Goal: Task Accomplishment & Management: Use online tool/utility

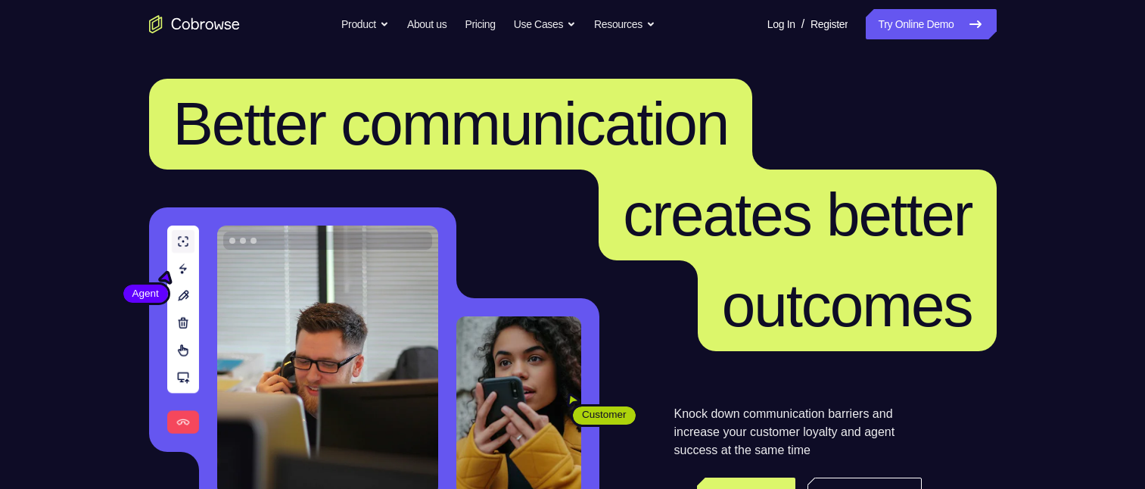
scroll to position [151, 0]
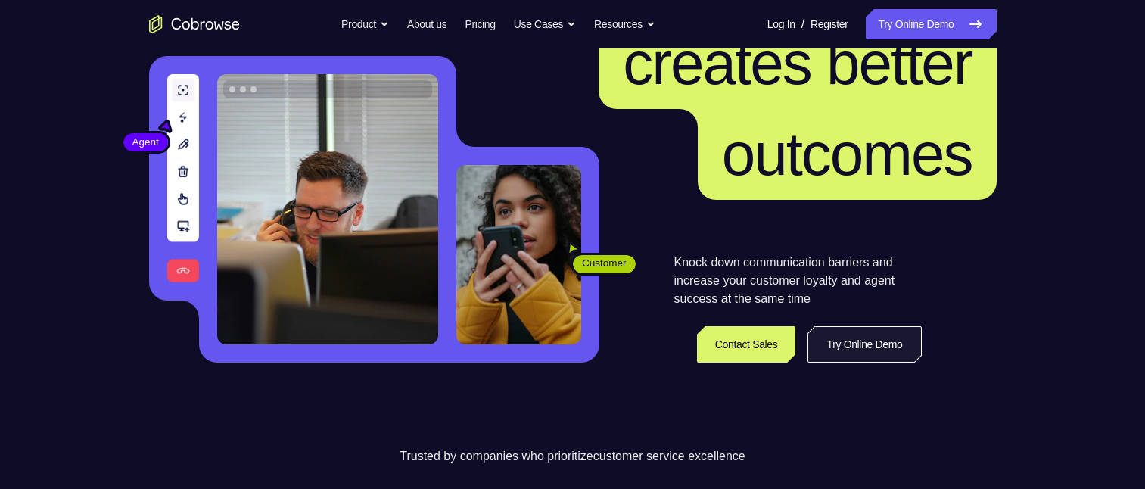
click at [853, 338] on link "Try Online Demo" at bounding box center [865, 344] width 114 height 36
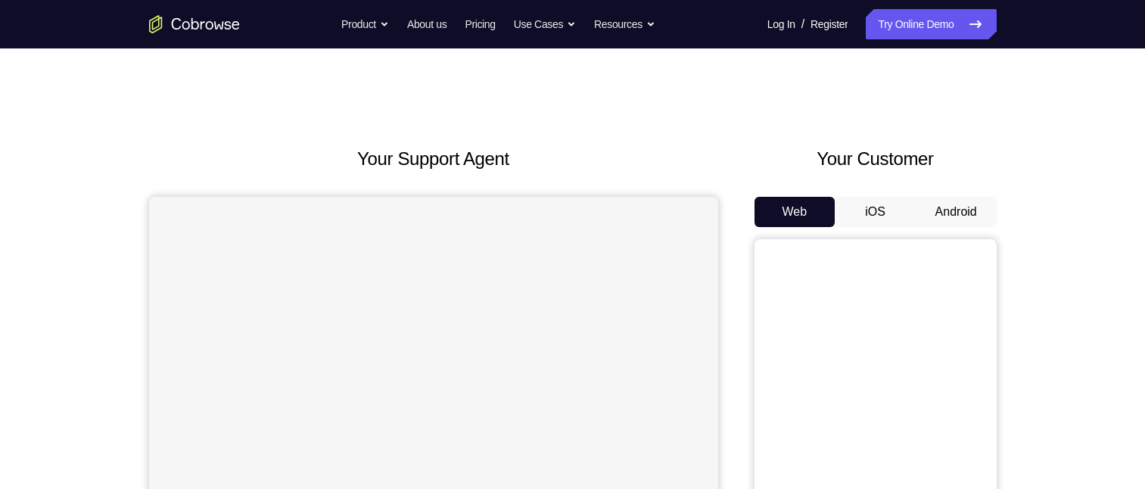
click at [952, 212] on button "Android" at bounding box center [956, 212] width 81 height 30
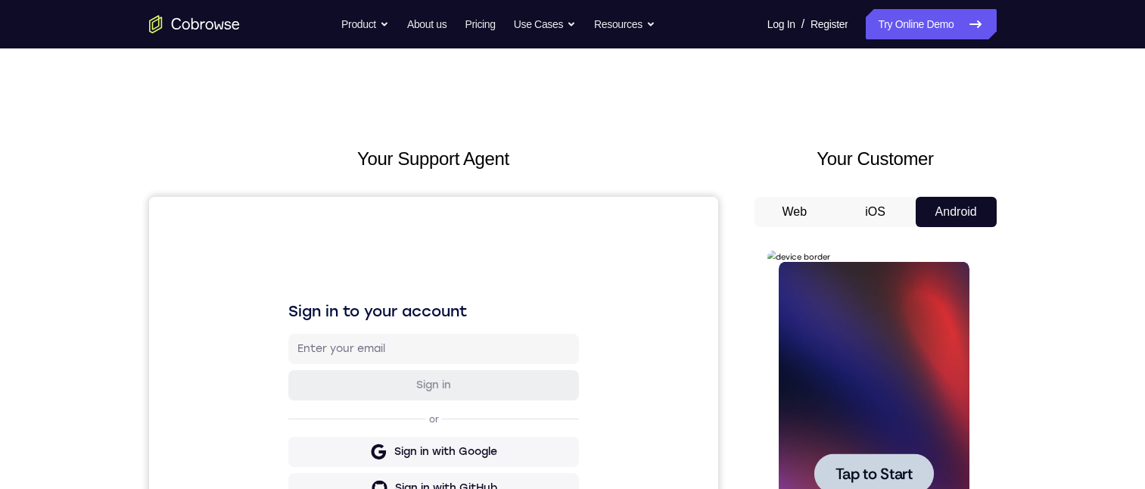
scroll to position [76, 0]
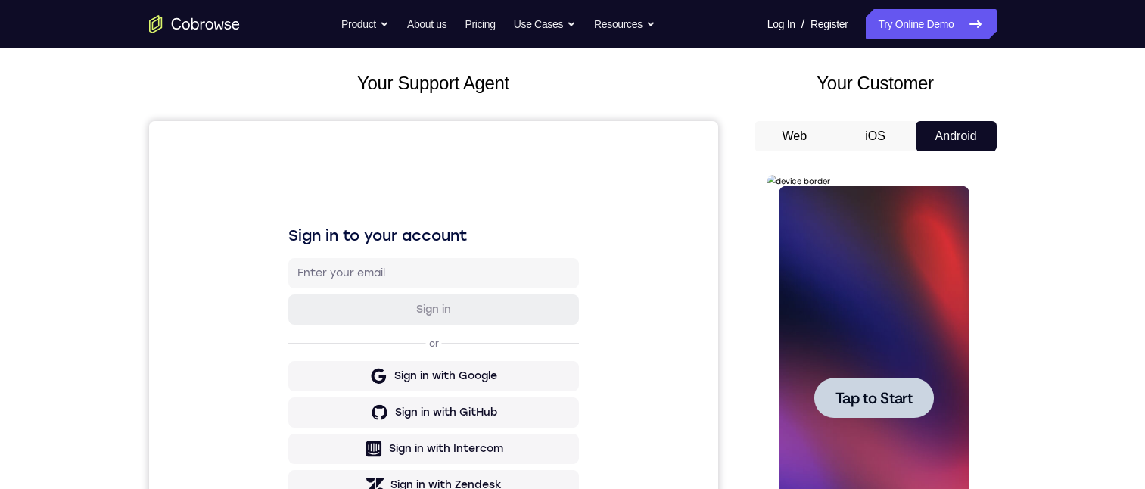
click at [864, 405] on span "Tap to Start" at bounding box center [874, 398] width 77 height 15
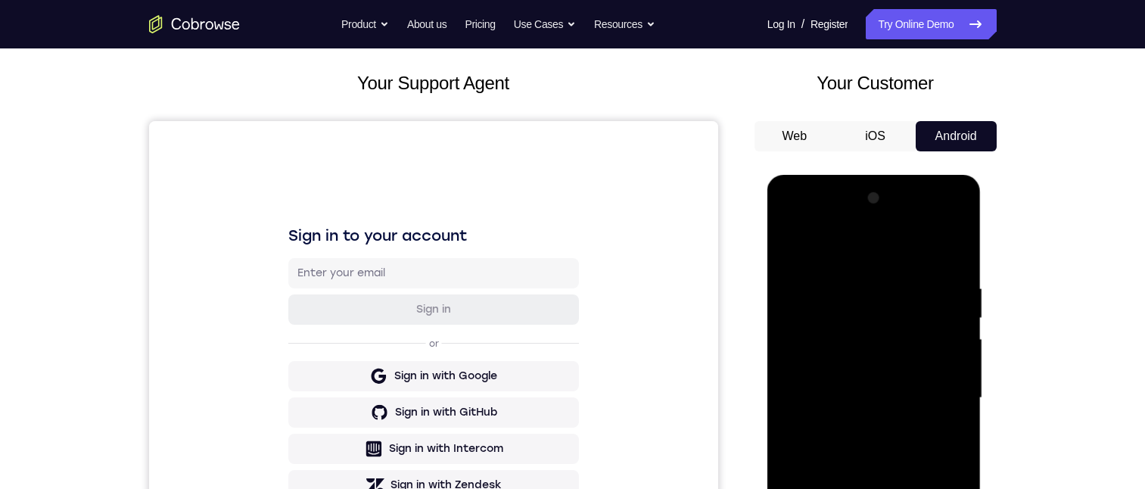
scroll to position [303, 0]
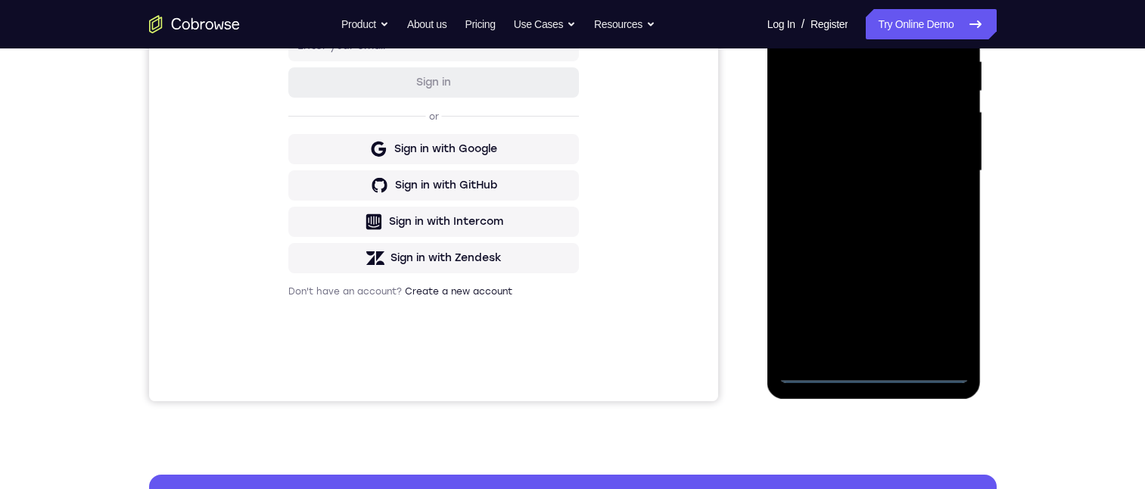
click at [875, 367] on div at bounding box center [874, 171] width 191 height 424
drag, startPoint x: 849, startPoint y: 260, endPoint x: 838, endPoint y: 135, distance: 124.7
click at [833, 132] on div at bounding box center [874, 171] width 191 height 424
click at [899, 89] on div at bounding box center [874, 171] width 191 height 424
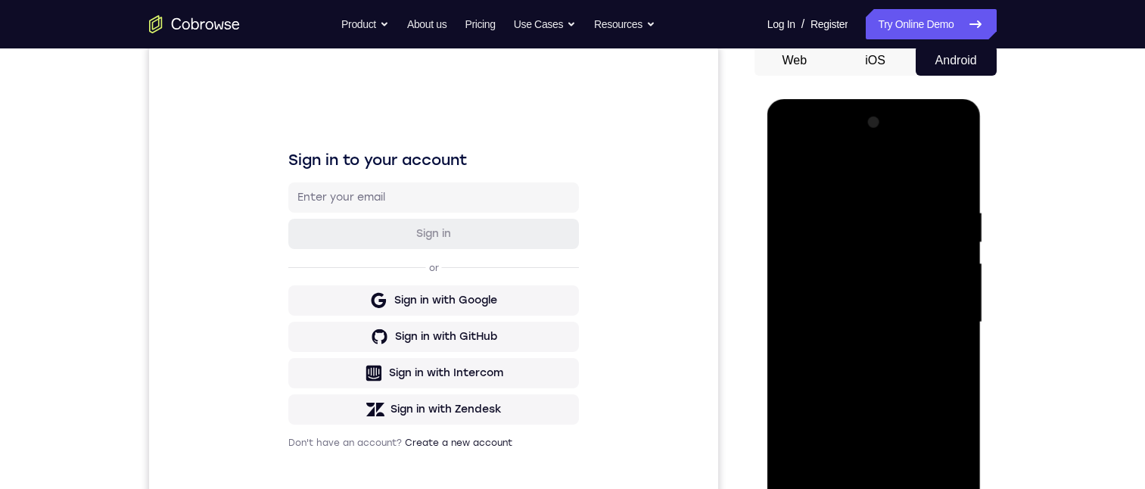
scroll to position [227, 0]
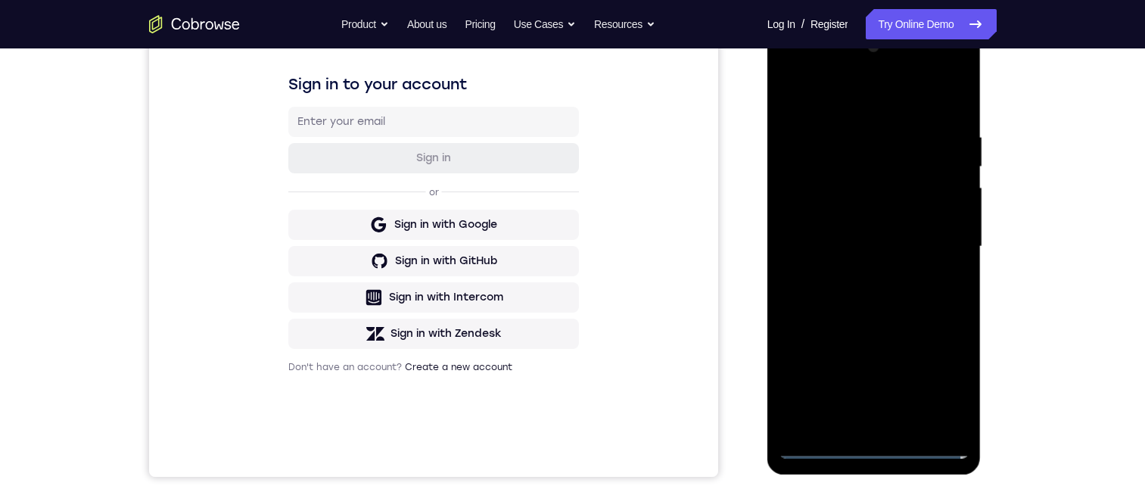
click at [847, 191] on div at bounding box center [874, 247] width 191 height 424
click at [795, 156] on div at bounding box center [874, 247] width 191 height 424
click at [930, 176] on div at bounding box center [874, 247] width 191 height 424
click at [927, 415] on div at bounding box center [874, 247] width 191 height 424
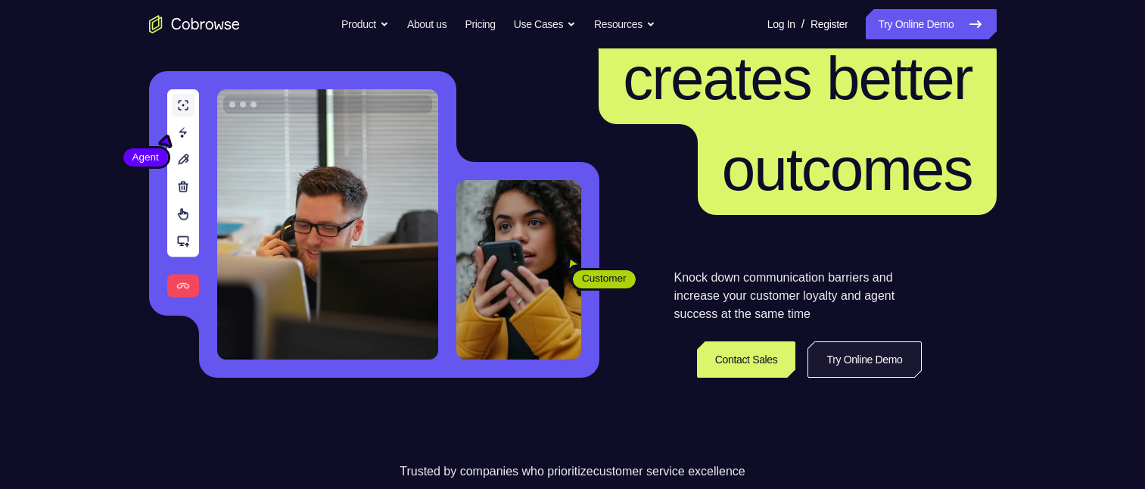
scroll to position [151, 0]
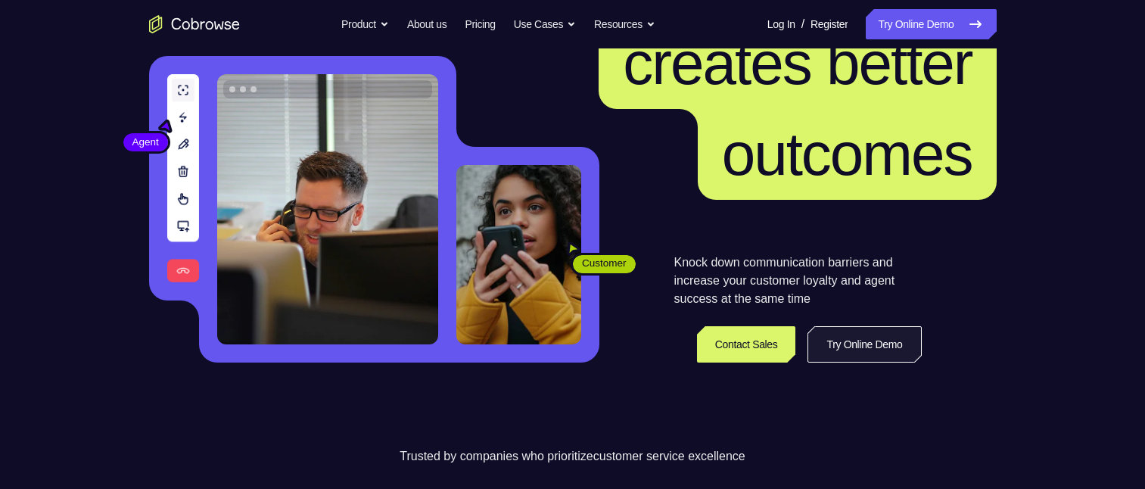
click at [821, 346] on link "Try Online Demo" at bounding box center [865, 344] width 114 height 36
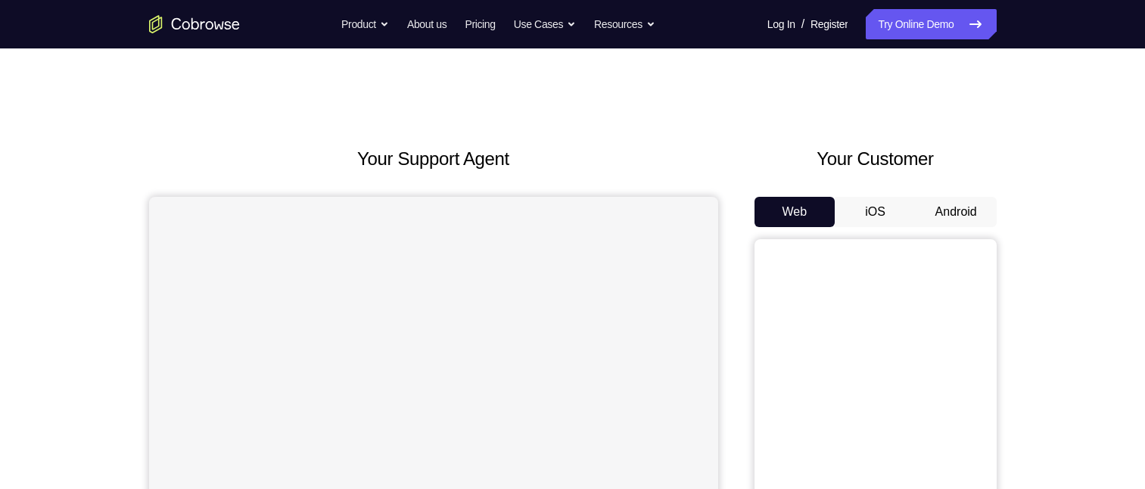
click at [955, 213] on button "Android" at bounding box center [956, 212] width 81 height 30
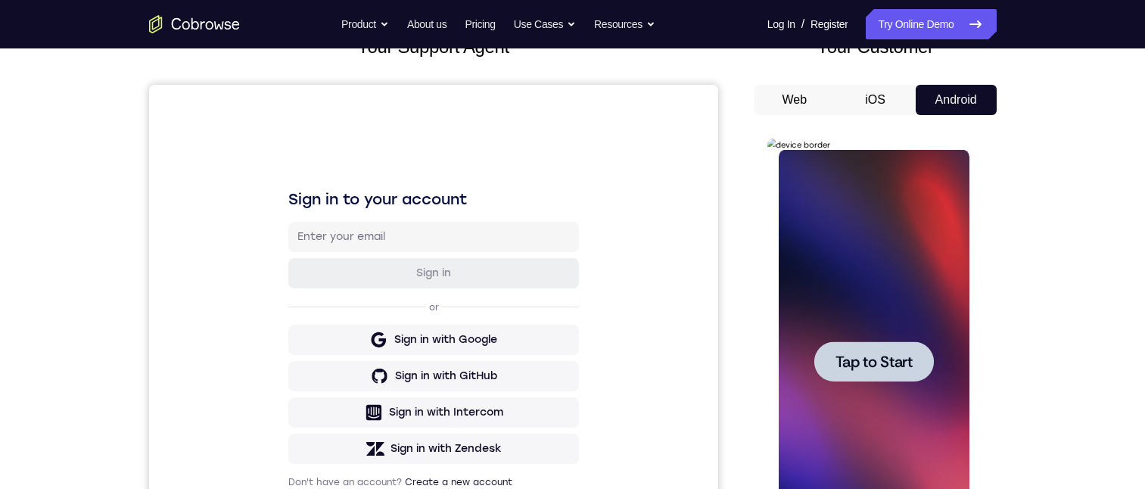
scroll to position [151, 0]
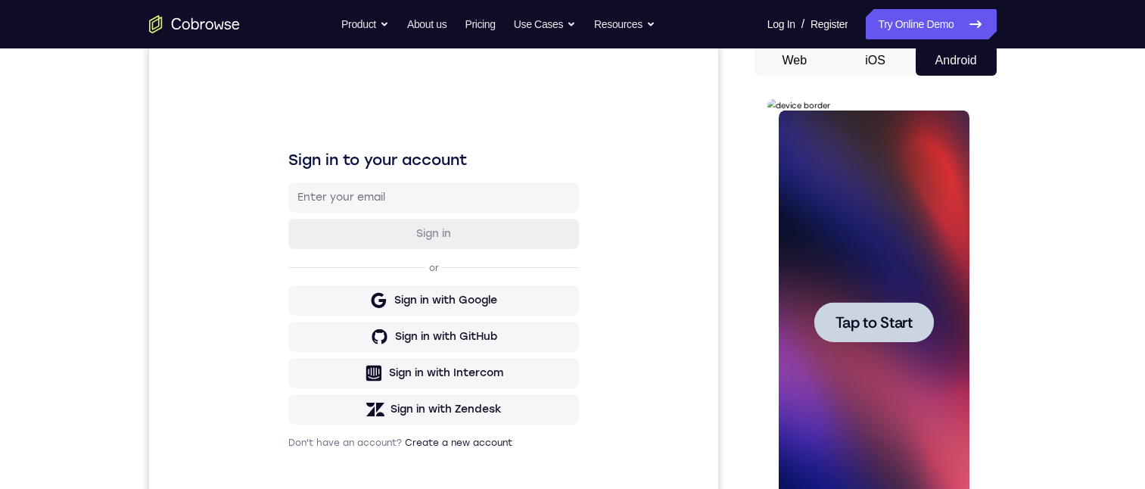
click at [885, 316] on span "Tap to Start" at bounding box center [874, 322] width 77 height 15
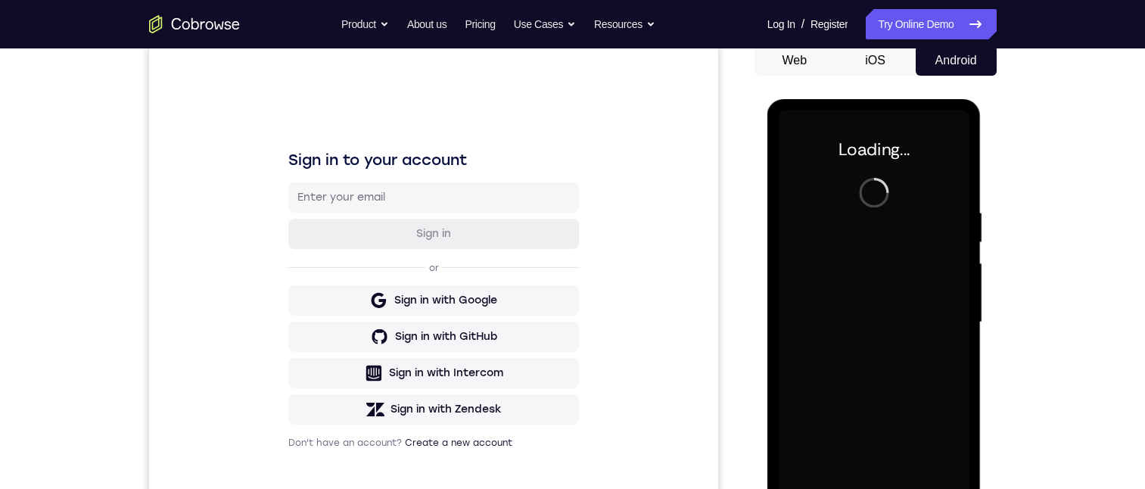
scroll to position [378, 0]
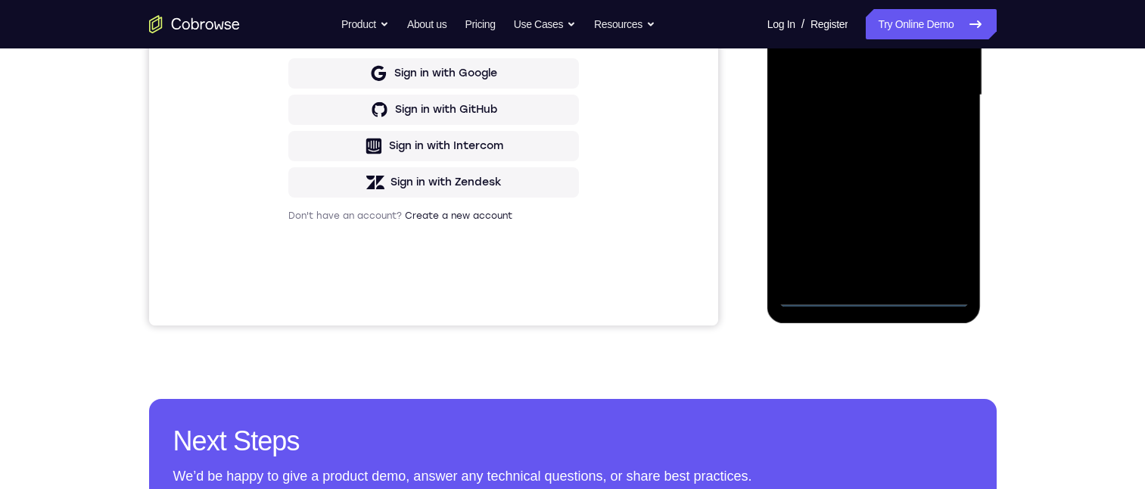
click at [875, 296] on div at bounding box center [874, 95] width 191 height 424
drag, startPoint x: 818, startPoint y: 160, endPoint x: 823, endPoint y: 105, distance: 54.8
click at [813, 83] on div at bounding box center [874, 95] width 191 height 424
click at [902, 18] on div at bounding box center [874, 95] width 191 height 424
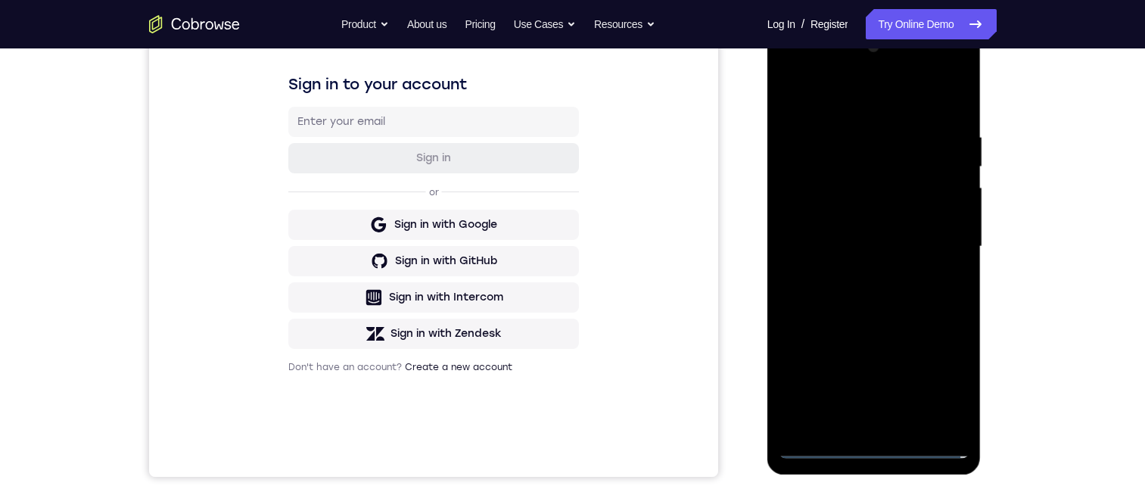
click at [821, 184] on div at bounding box center [874, 247] width 191 height 424
click at [798, 156] on div at bounding box center [874, 247] width 191 height 424
click at [936, 176] on div at bounding box center [874, 247] width 191 height 424
click at [931, 410] on div at bounding box center [874, 247] width 191 height 424
drag, startPoint x: 937, startPoint y: 414, endPoint x: 890, endPoint y: 429, distance: 49.3
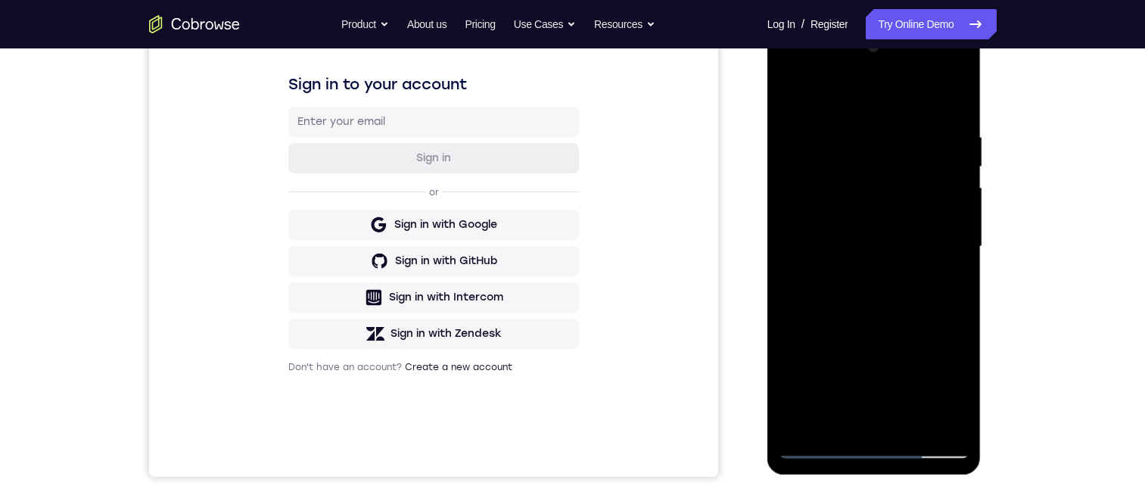
click at [937, 413] on div at bounding box center [874, 247] width 191 height 424
click at [875, 448] on div at bounding box center [874, 247] width 191 height 424
drag, startPoint x: 823, startPoint y: 293, endPoint x: 815, endPoint y: 273, distance: 21.8
click at [815, 272] on div at bounding box center [874, 247] width 191 height 424
click at [938, 375] on div at bounding box center [874, 247] width 191 height 424
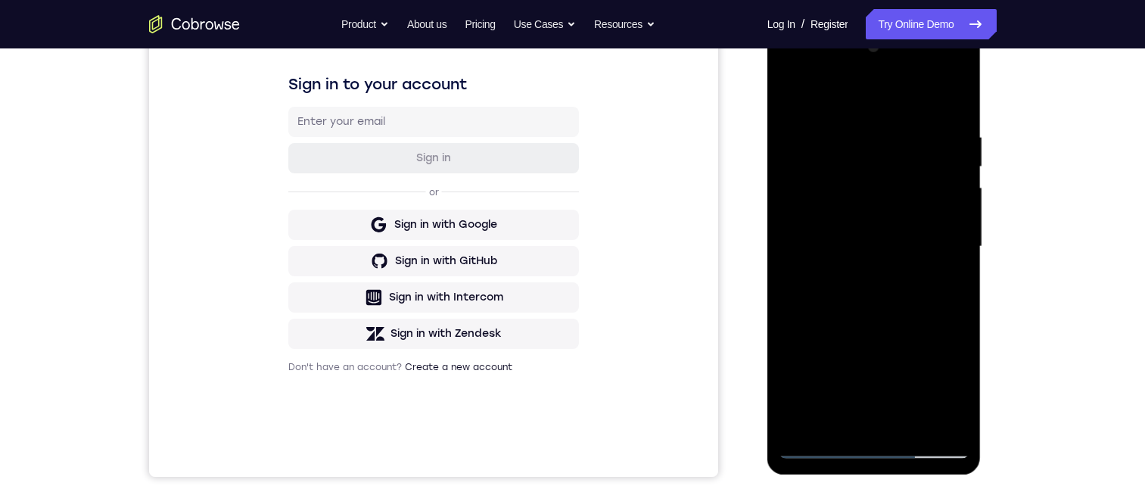
click at [816, 68] on div at bounding box center [874, 247] width 191 height 424
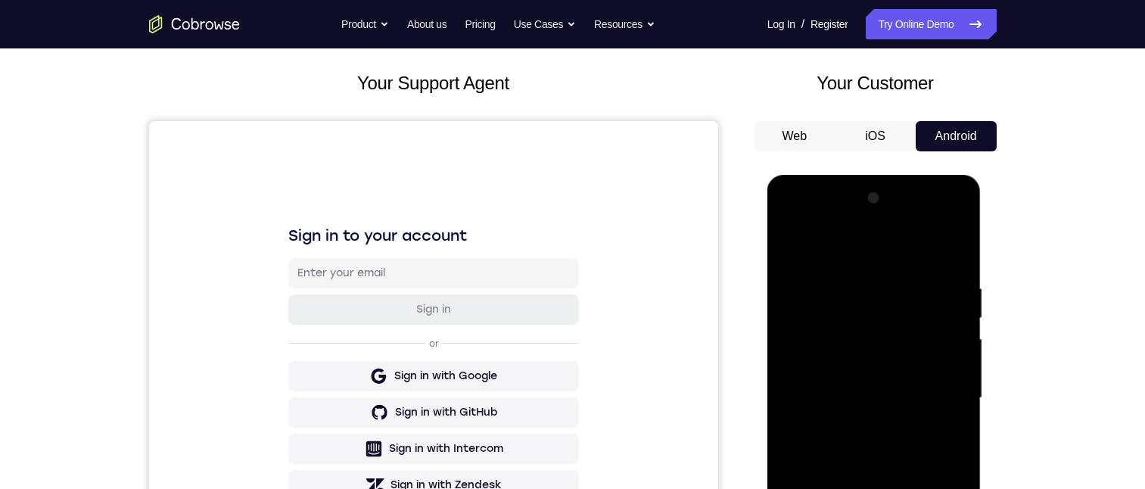
click at [861, 312] on div at bounding box center [874, 398] width 191 height 424
click at [848, 449] on div at bounding box center [874, 398] width 191 height 424
click at [848, 382] on div at bounding box center [874, 398] width 191 height 424
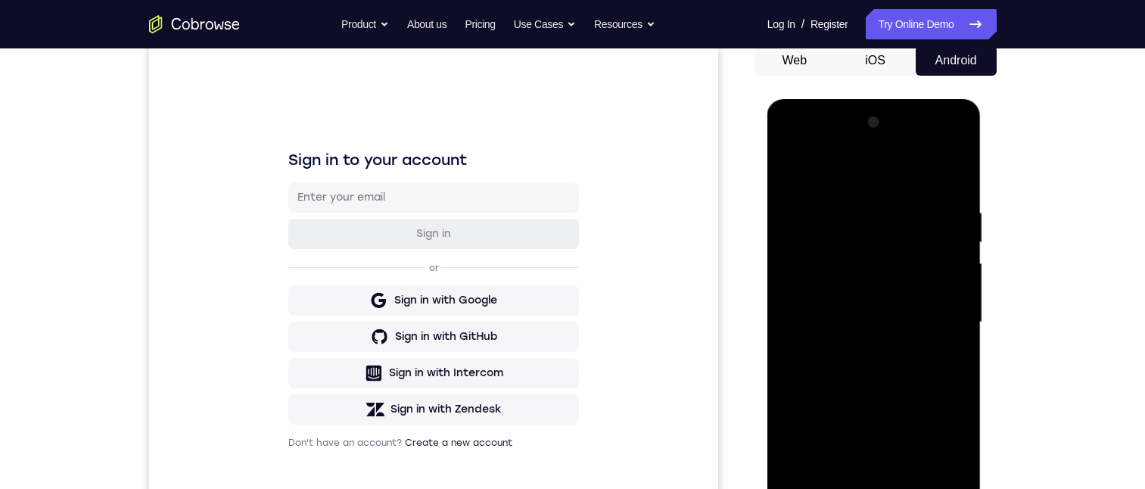
drag, startPoint x: 865, startPoint y: 402, endPoint x: 867, endPoint y: 344, distance: 57.6
click at [867, 347] on div at bounding box center [874, 323] width 191 height 424
drag, startPoint x: 864, startPoint y: 343, endPoint x: 872, endPoint y: 405, distance: 62.6
click at [871, 408] on div at bounding box center [874, 323] width 191 height 424
drag, startPoint x: 851, startPoint y: 313, endPoint x: 857, endPoint y: 415, distance: 101.6
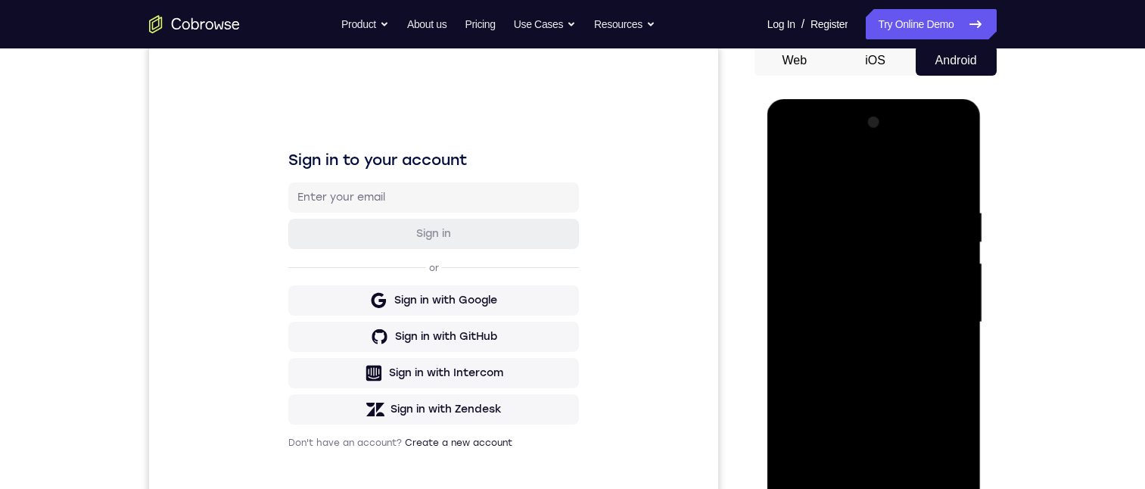
click at [857, 414] on div at bounding box center [874, 323] width 191 height 424
drag, startPoint x: 846, startPoint y: 301, endPoint x: 848, endPoint y: 420, distance: 118.9
click at [847, 419] on div at bounding box center [874, 323] width 191 height 424
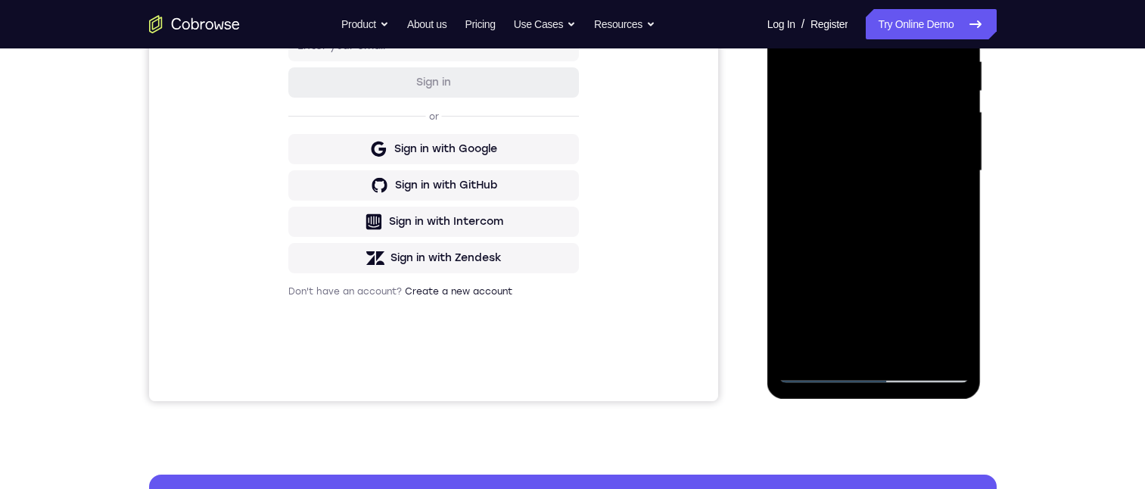
click at [819, 369] on div at bounding box center [874, 171] width 191 height 424
click at [831, 161] on div at bounding box center [874, 171] width 191 height 424
click at [855, 196] on div at bounding box center [874, 171] width 191 height 424
click at [885, 245] on div at bounding box center [874, 171] width 191 height 424
click at [928, 299] on div at bounding box center [874, 171] width 191 height 424
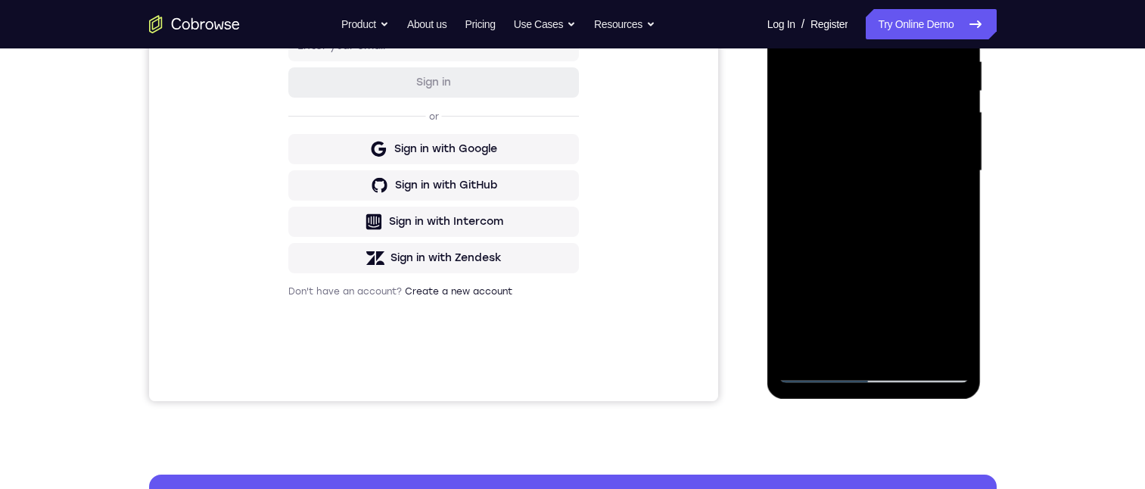
click at [818, 366] on div at bounding box center [874, 171] width 191 height 424
drag, startPoint x: 820, startPoint y: 369, endPoint x: 1794, endPoint y: 319, distance: 975.5
click at [820, 369] on div at bounding box center [874, 171] width 191 height 424
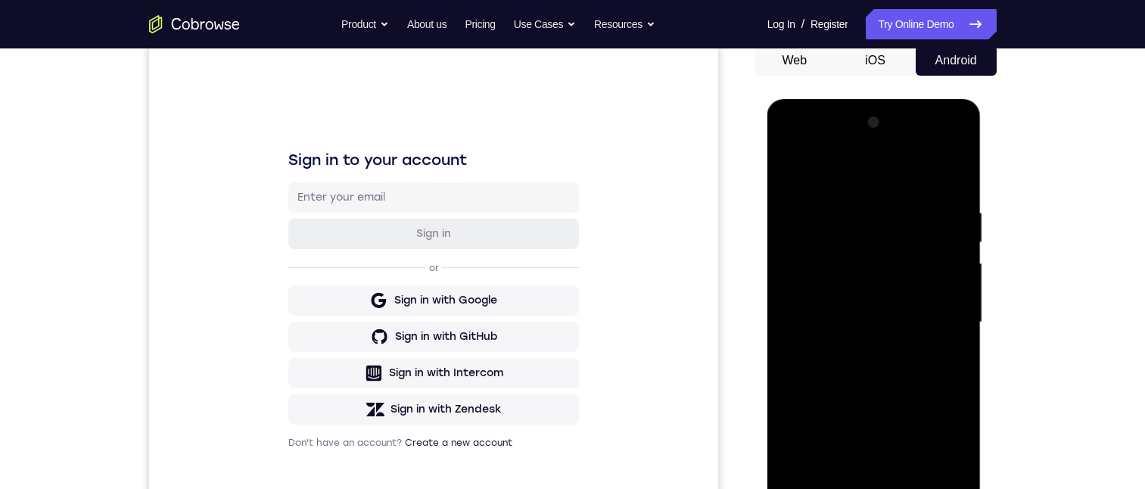
click at [872, 205] on div at bounding box center [874, 323] width 191 height 424
click at [872, 488] on div at bounding box center [874, 323] width 191 height 424
drag, startPoint x: 834, startPoint y: 276, endPoint x: 839, endPoint y: 269, distance: 8.8
click at [834, 263] on div at bounding box center [874, 323] width 191 height 424
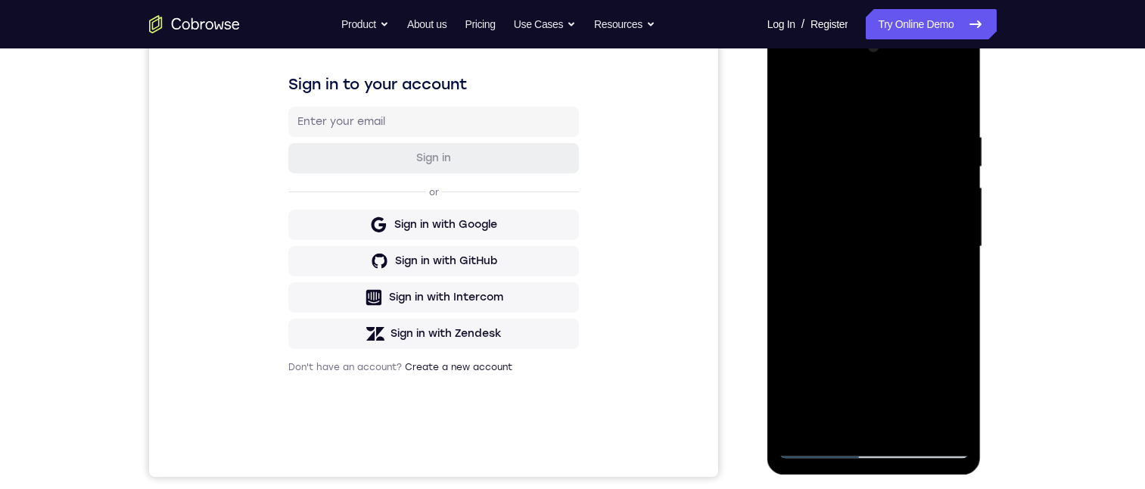
scroll to position [76, 0]
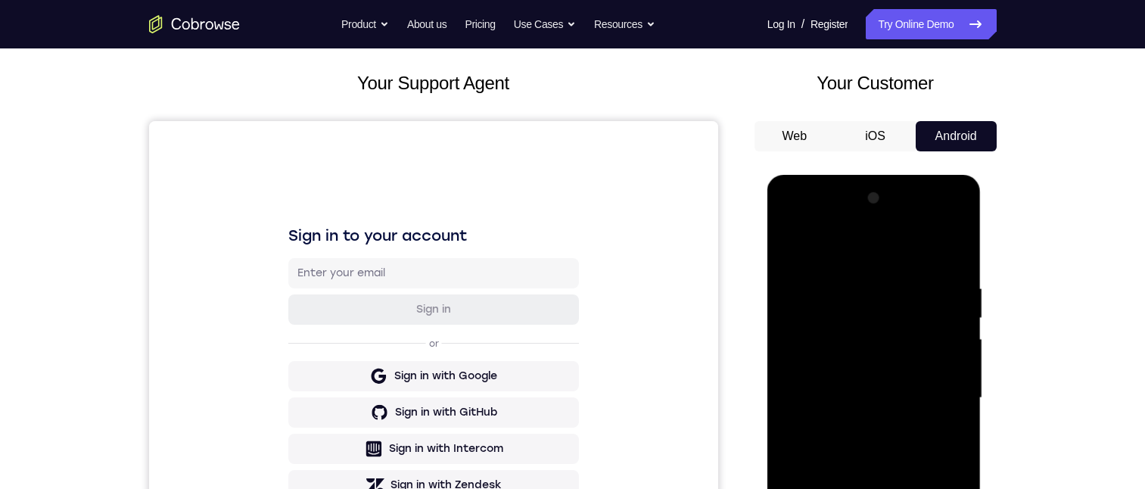
drag, startPoint x: 821, startPoint y: 393, endPoint x: 811, endPoint y: 322, distance: 71.7
click at [811, 325] on div at bounding box center [874, 398] width 191 height 424
drag, startPoint x: 858, startPoint y: 391, endPoint x: 848, endPoint y: 212, distance: 179.0
click at [849, 216] on div at bounding box center [874, 398] width 191 height 424
click at [899, 319] on div at bounding box center [874, 398] width 191 height 424
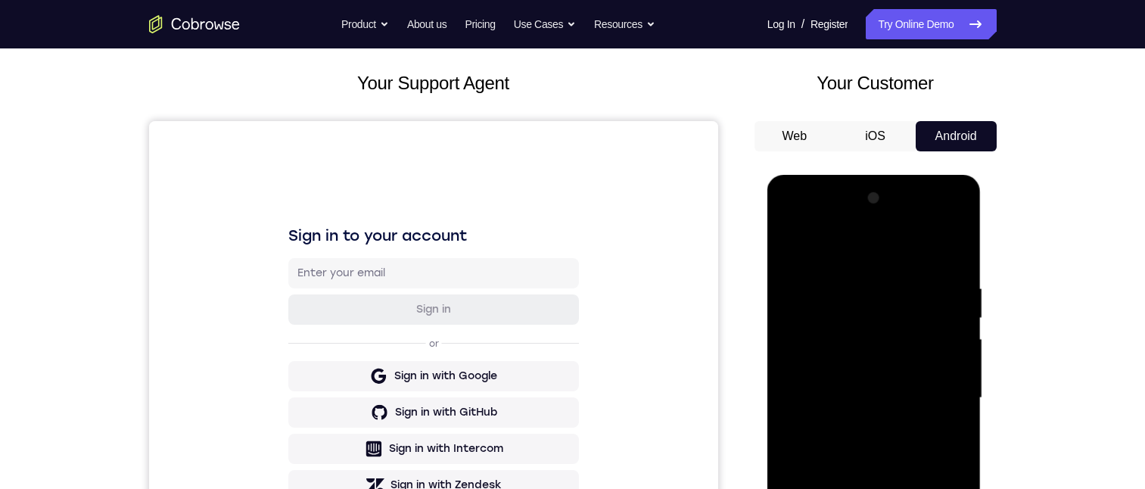
scroll to position [378, 0]
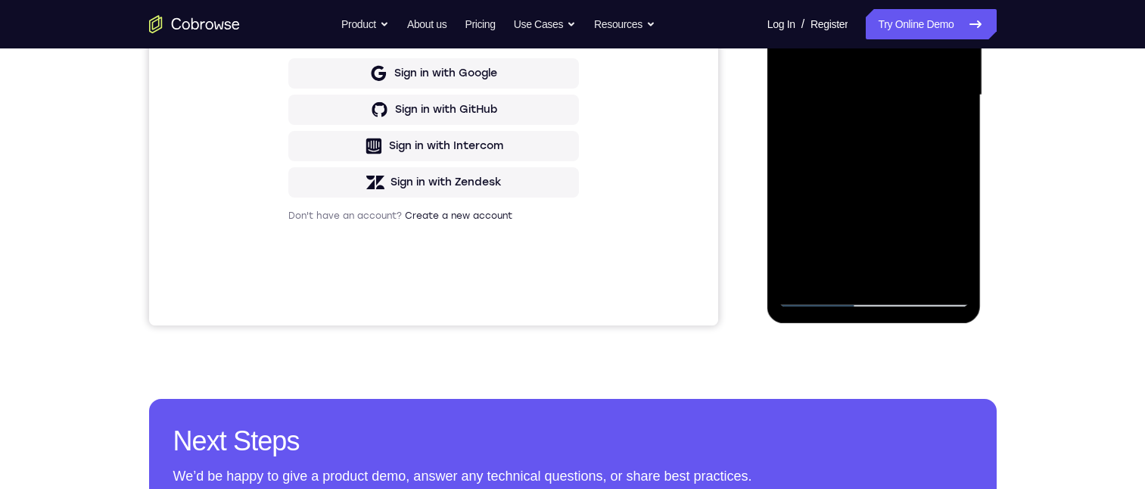
click at [947, 223] on div at bounding box center [874, 95] width 191 height 424
click at [871, 201] on div at bounding box center [874, 95] width 191 height 424
click at [794, 48] on div at bounding box center [874, 95] width 191 height 424
click at [927, 0] on div at bounding box center [874, 95] width 191 height 424
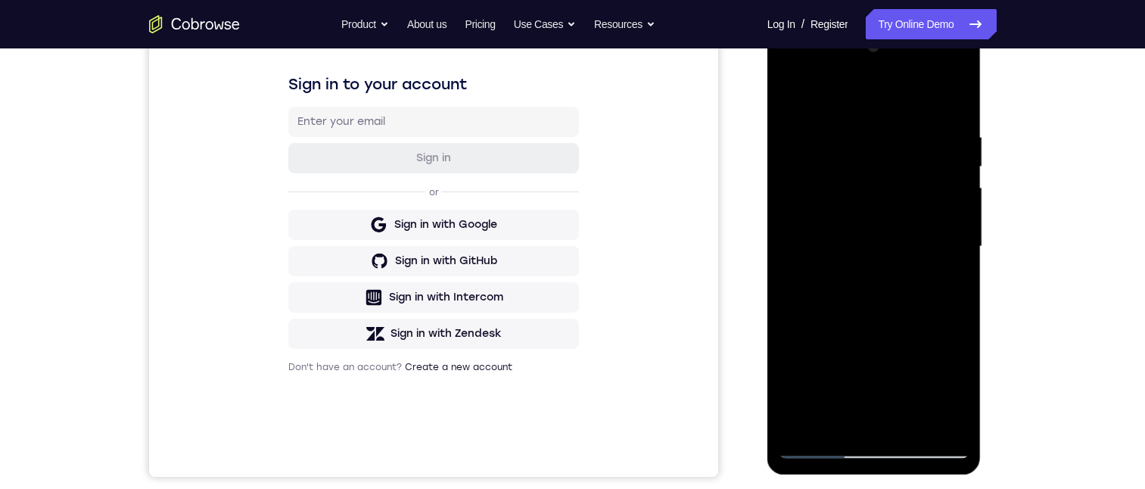
click at [879, 444] on div at bounding box center [874, 247] width 191 height 424
drag, startPoint x: 886, startPoint y: 285, endPoint x: 877, endPoint y: 114, distance: 170.5
click at [876, 111] on div at bounding box center [874, 247] width 191 height 424
click at [898, 110] on div at bounding box center [874, 247] width 191 height 424
click at [819, 444] on div at bounding box center [874, 247] width 191 height 424
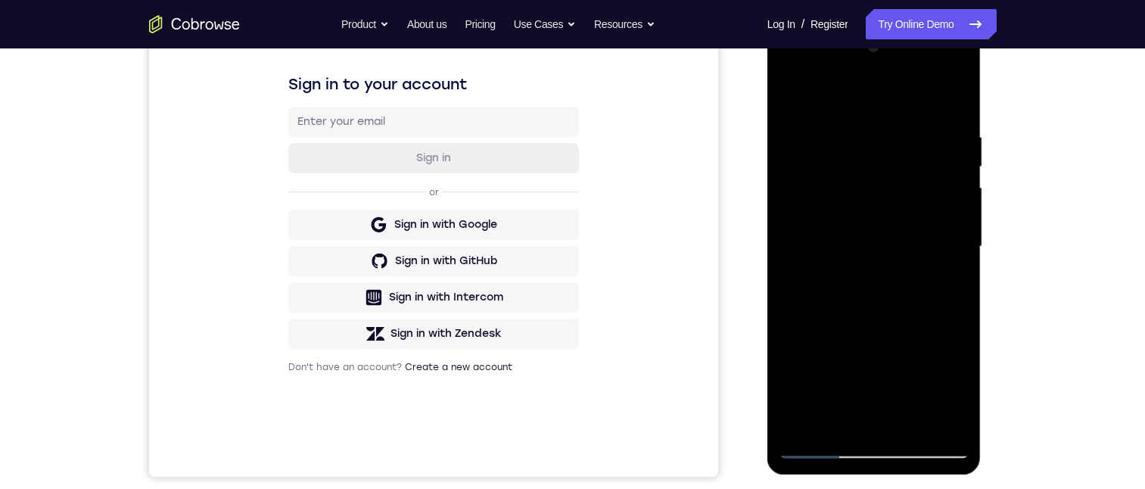
click at [819, 444] on div at bounding box center [874, 247] width 191 height 424
click at [820, 443] on div at bounding box center [874, 247] width 191 height 424
click at [843, 235] on div at bounding box center [874, 247] width 191 height 424
drag, startPoint x: 875, startPoint y: 273, endPoint x: 1752, endPoint y: 275, distance: 876.6
click at [875, 273] on div at bounding box center [874, 247] width 191 height 424
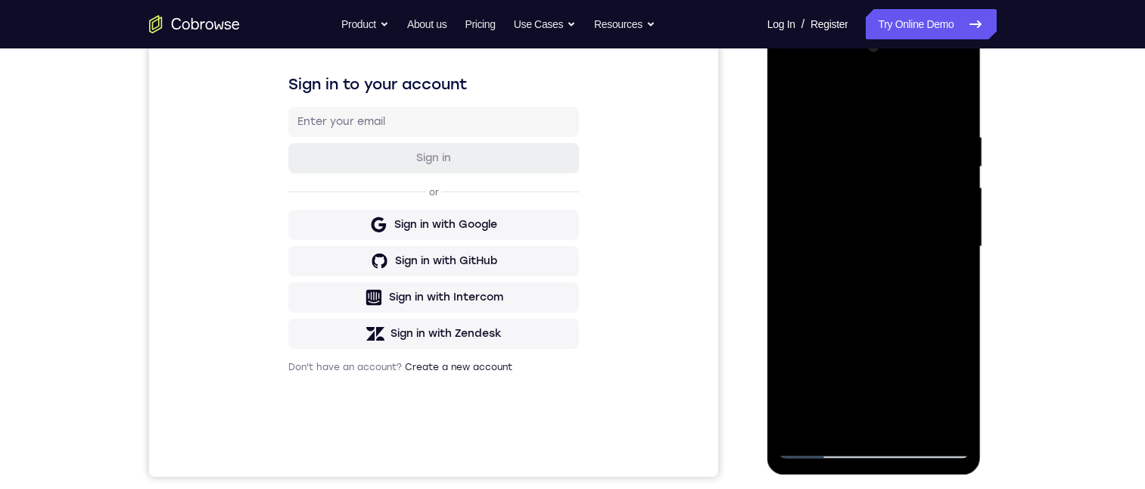
click at [890, 325] on div at bounding box center [874, 247] width 191 height 424
click at [915, 377] on div at bounding box center [874, 247] width 191 height 424
click at [818, 444] on div at bounding box center [874, 247] width 191 height 424
click at [866, 123] on div at bounding box center [874, 247] width 191 height 424
click at [875, 443] on div at bounding box center [874, 247] width 191 height 424
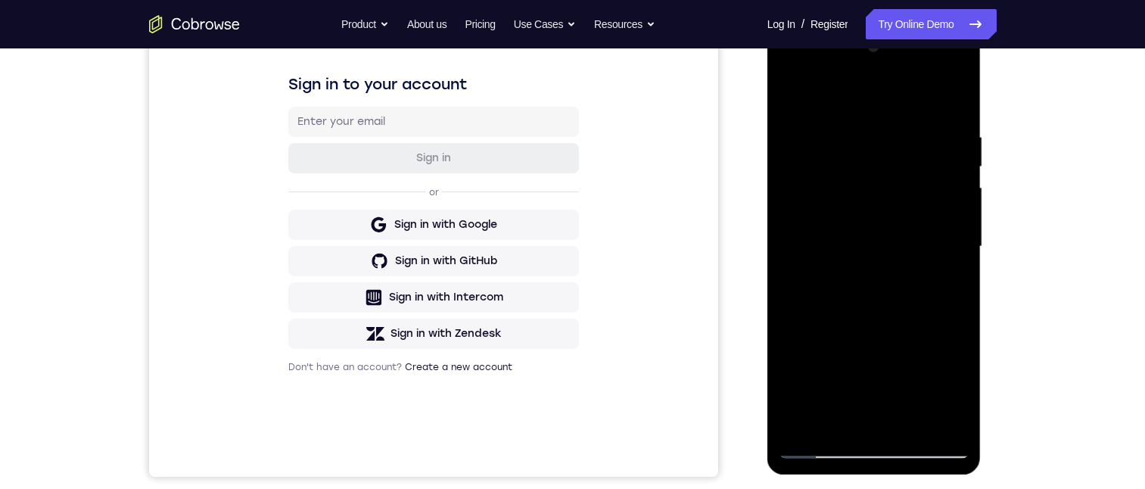
drag, startPoint x: 843, startPoint y: 323, endPoint x: 824, endPoint y: 230, distance: 95.2
click at [820, 228] on div at bounding box center [874, 247] width 191 height 424
click at [892, 180] on div at bounding box center [874, 247] width 191 height 424
click at [948, 377] on div at bounding box center [874, 247] width 191 height 424
click at [877, 360] on div at bounding box center [874, 247] width 191 height 424
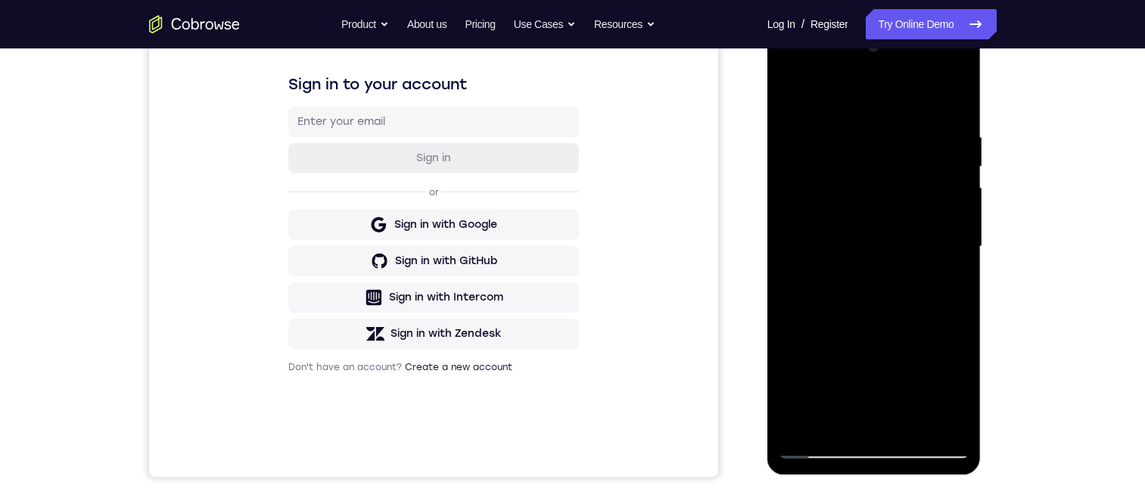
click at [802, 196] on div at bounding box center [874, 247] width 191 height 424
click at [927, 64] on div at bounding box center [874, 247] width 191 height 424
click at [875, 445] on div at bounding box center [874, 247] width 191 height 424
drag, startPoint x: 863, startPoint y: 210, endPoint x: 863, endPoint y: 157, distance: 53.7
click at [863, 157] on div at bounding box center [874, 247] width 191 height 424
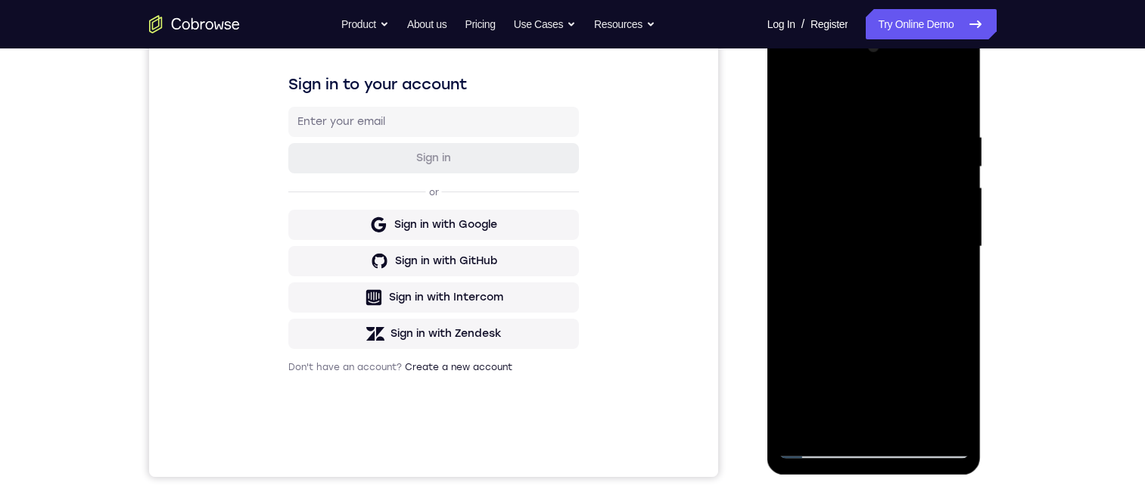
drag, startPoint x: 874, startPoint y: 221, endPoint x: 887, endPoint y: 98, distance: 124.1
click at [881, 107] on div at bounding box center [874, 247] width 191 height 424
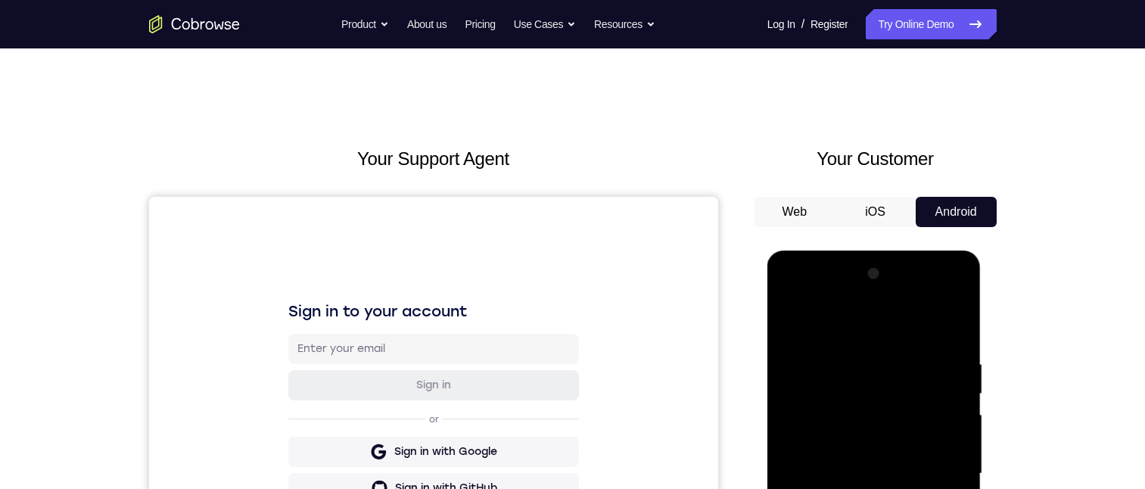
scroll to position [378, 0]
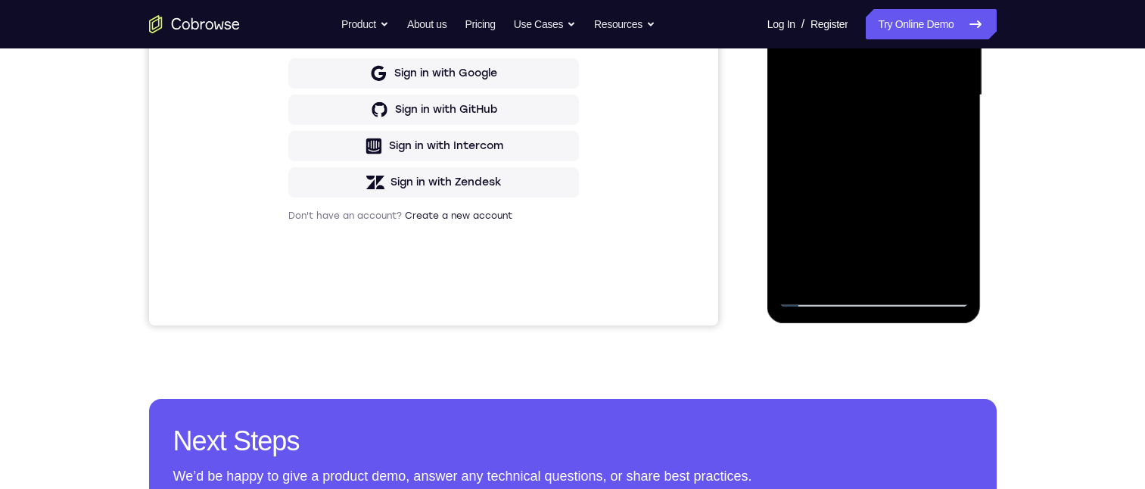
click at [1042, 263] on div "Your Support Agent Your Customer Web iOS Android Next Steps We’d be happy to gi…" at bounding box center [573, 169] width 969 height 998
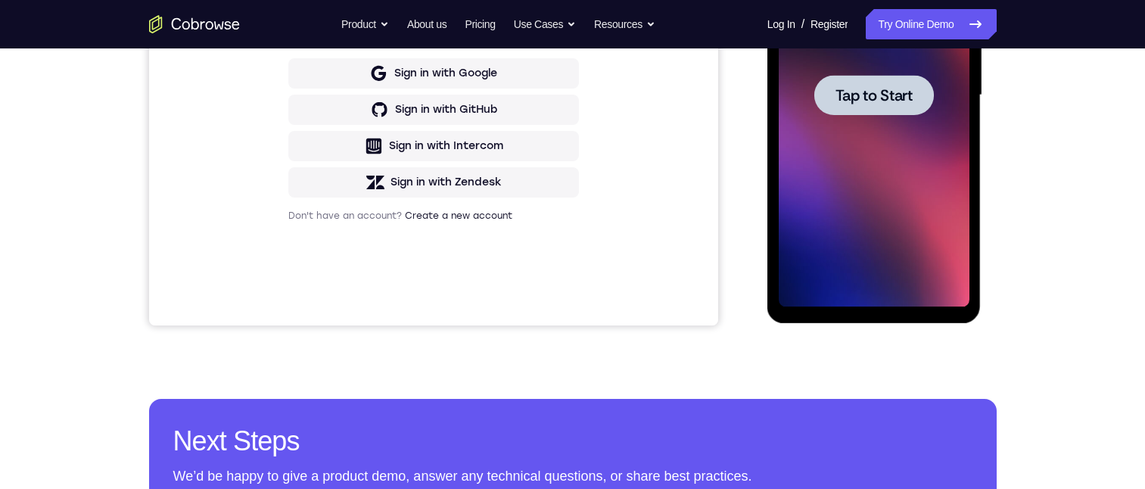
click at [890, 88] on span "Tap to Start" at bounding box center [874, 95] width 77 height 15
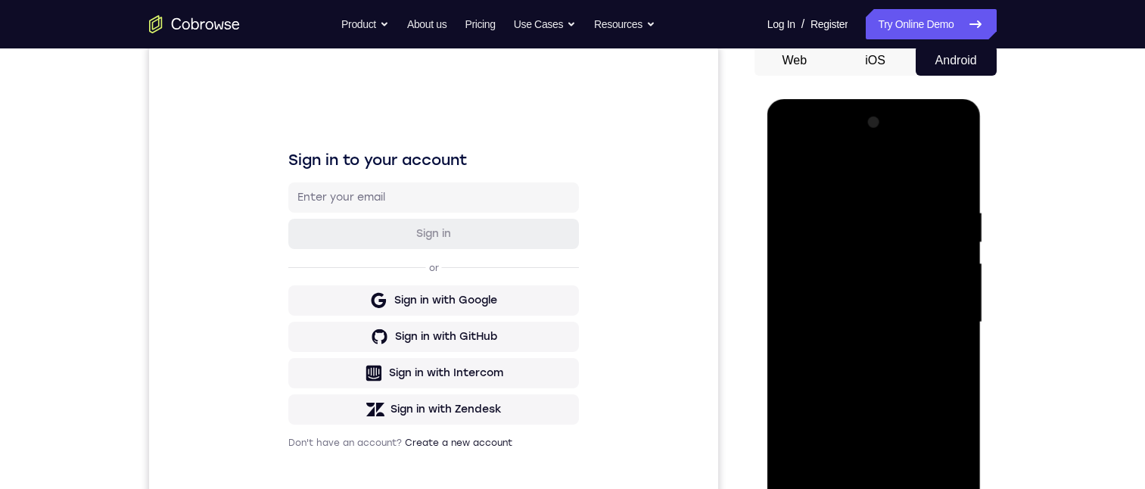
scroll to position [227, 0]
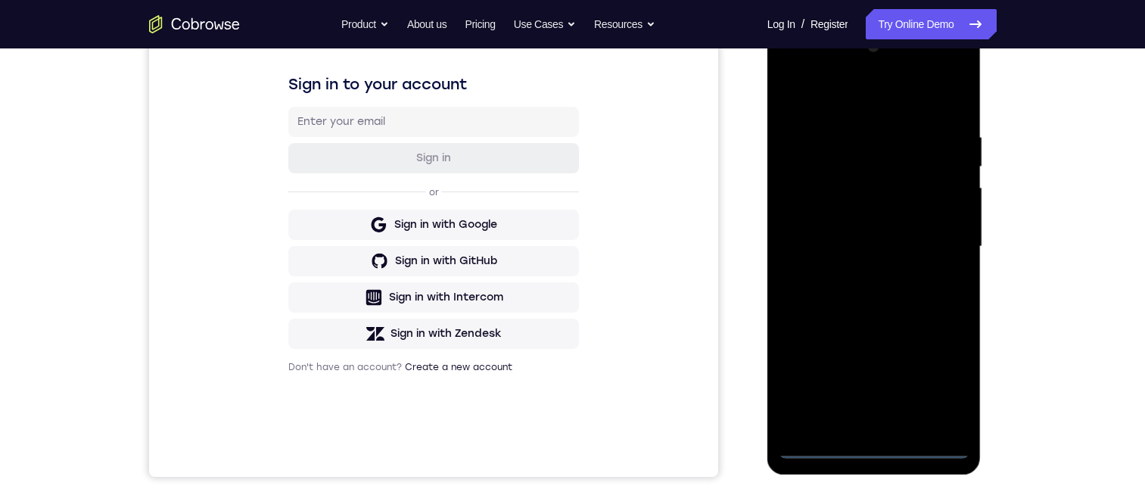
click at [873, 447] on div at bounding box center [874, 247] width 191 height 424
drag, startPoint x: 787, startPoint y: 254, endPoint x: 802, endPoint y: 238, distance: 21.4
click at [782, 241] on div at bounding box center [874, 247] width 191 height 424
click at [900, 181] on div at bounding box center [874, 247] width 191 height 424
click at [870, 193] on div at bounding box center [874, 247] width 191 height 424
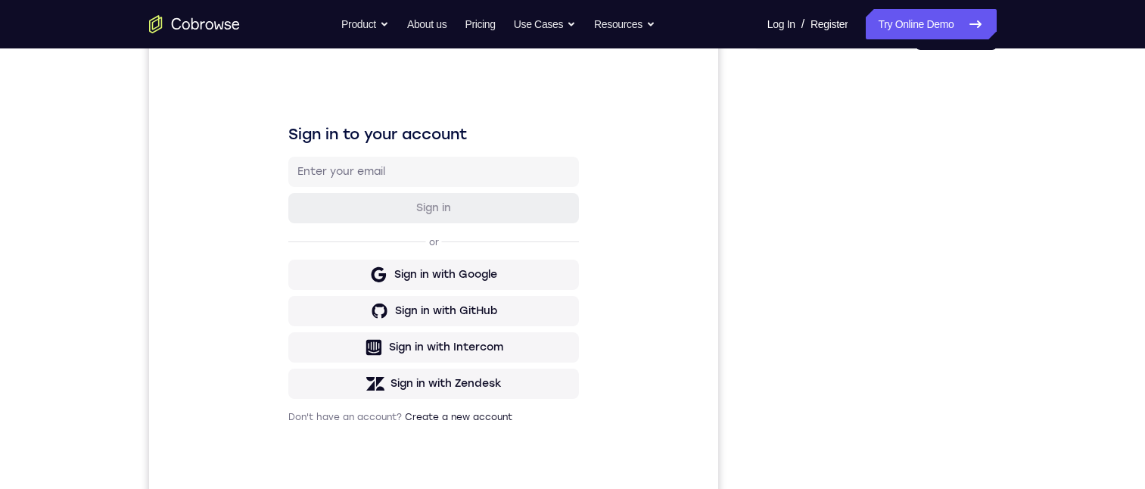
scroll to position [151, 0]
